Goal: Transaction & Acquisition: Obtain resource

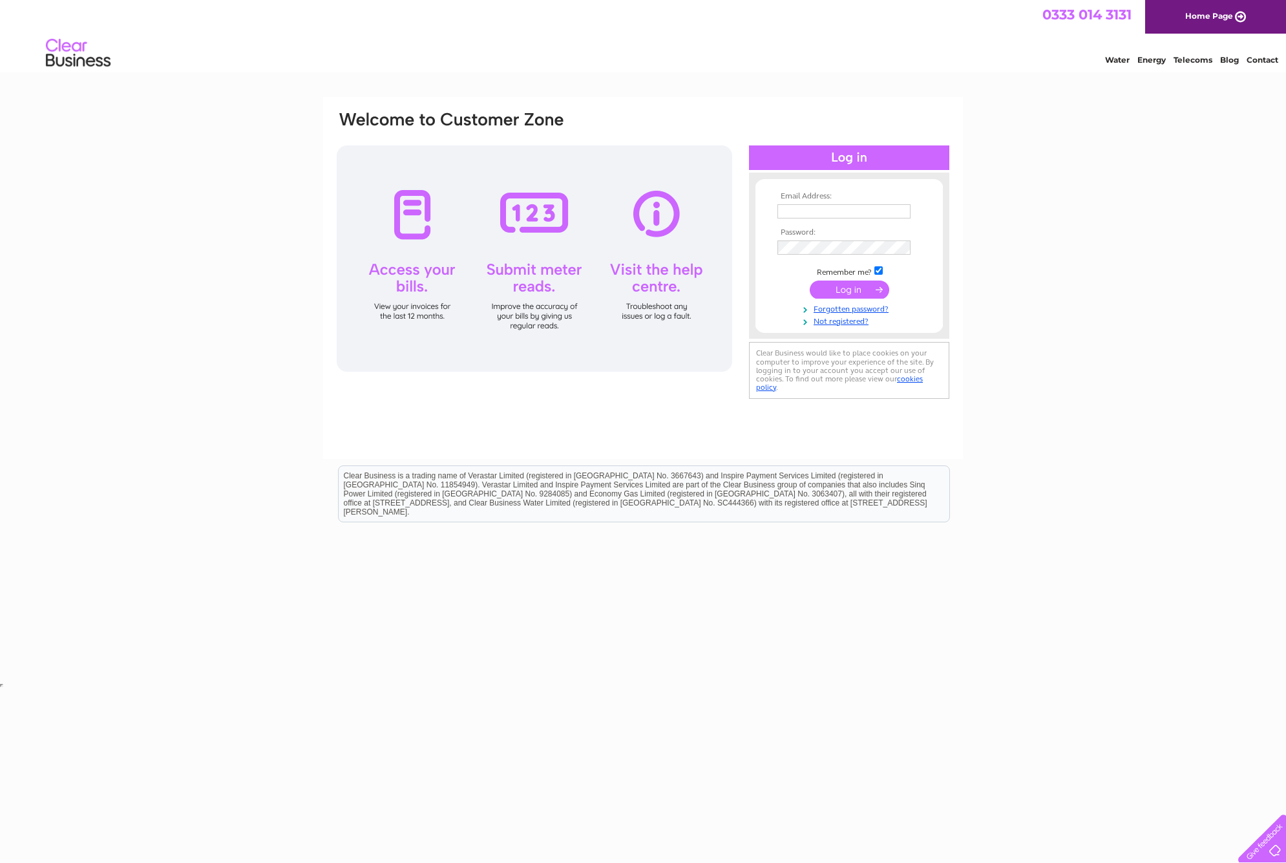
type input "nick@cartoonfun.co.uk"
click at [857, 286] on input "submit" at bounding box center [849, 289] width 79 height 18
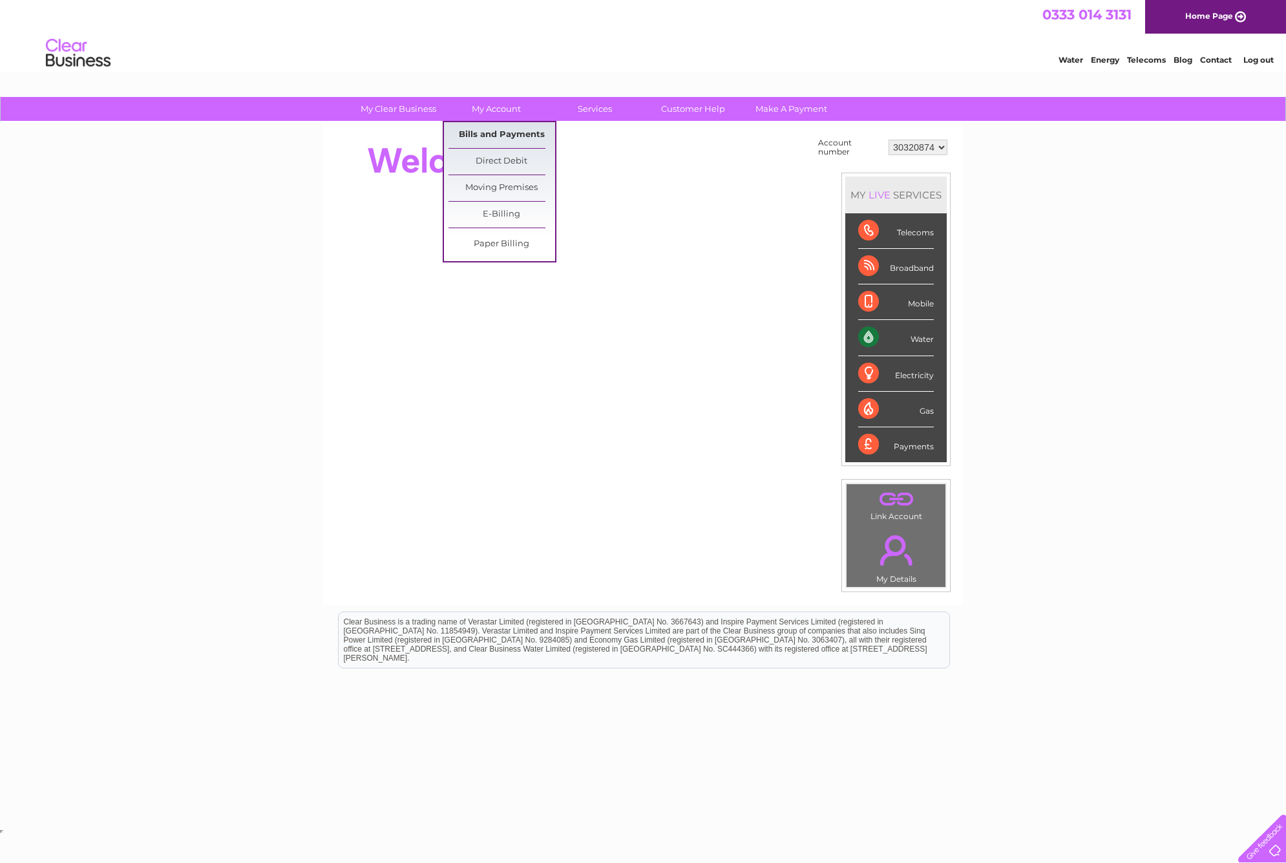
click at [506, 129] on link "Bills and Payments" at bounding box center [501, 135] width 107 height 26
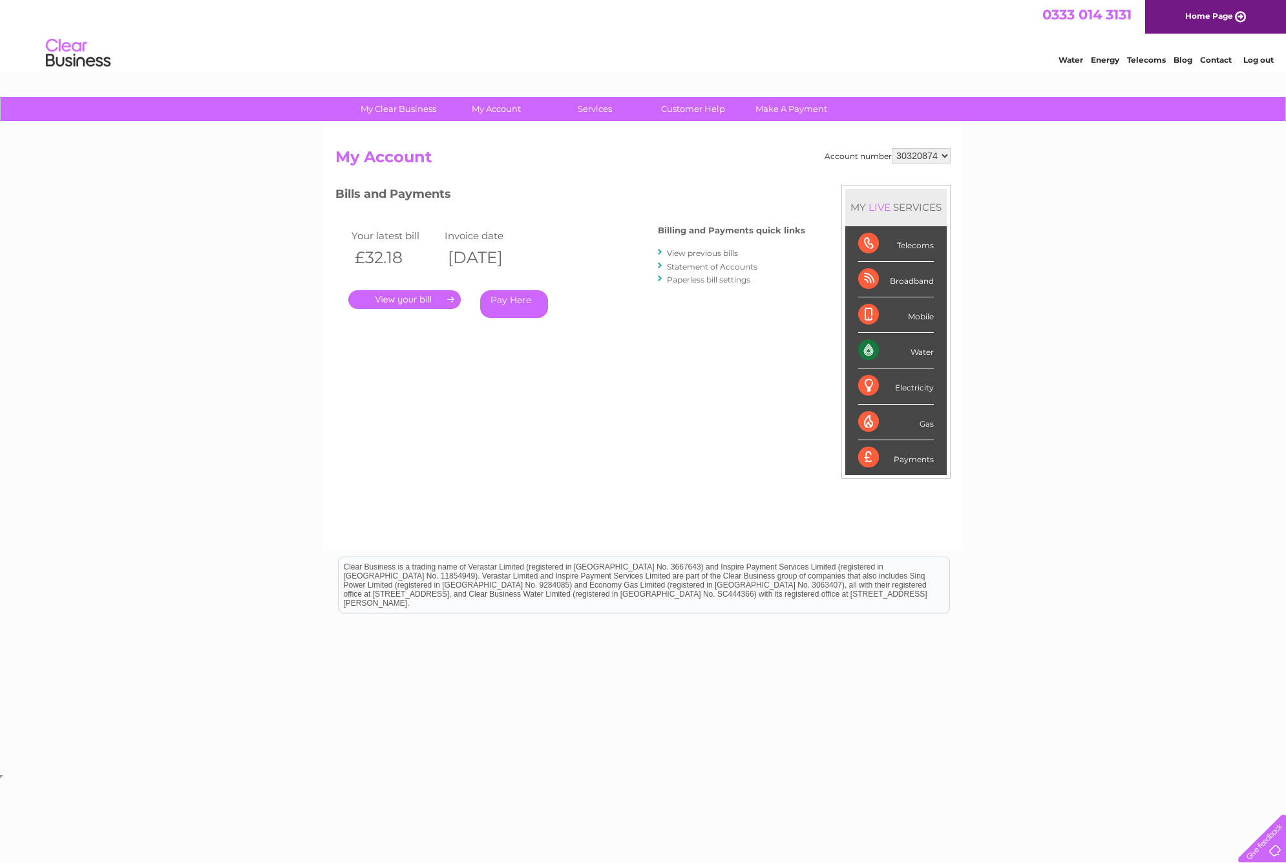
click at [395, 295] on link "." at bounding box center [404, 299] width 112 height 19
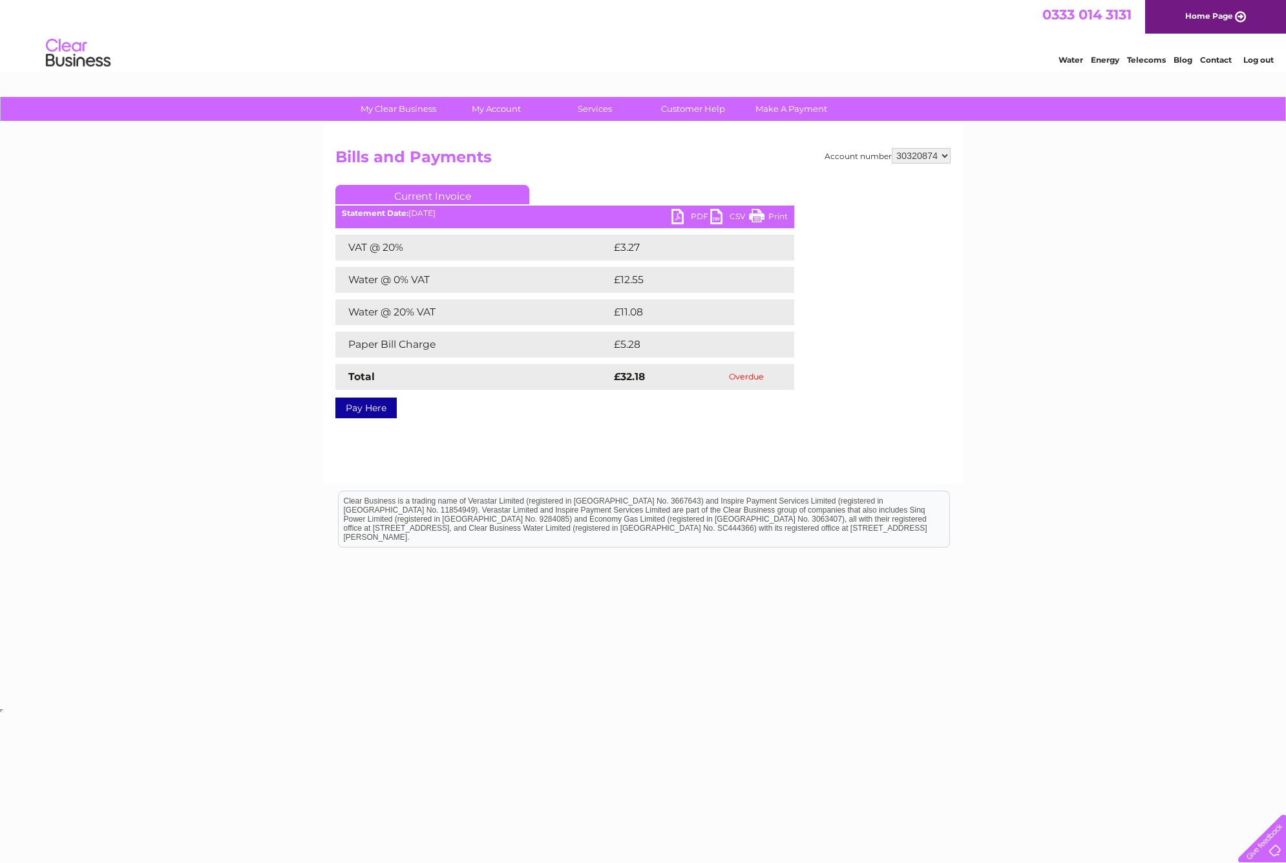
click at [682, 216] on link "PDF" at bounding box center [690, 218] width 39 height 19
click at [1125, 247] on div "My Clear Business Login Details My Details My Preferences Link Account My Accou…" at bounding box center [643, 401] width 1286 height 608
click at [1259, 61] on link "Log out" at bounding box center [1258, 60] width 30 height 10
